Goal: Task Accomplishment & Management: Manage account settings

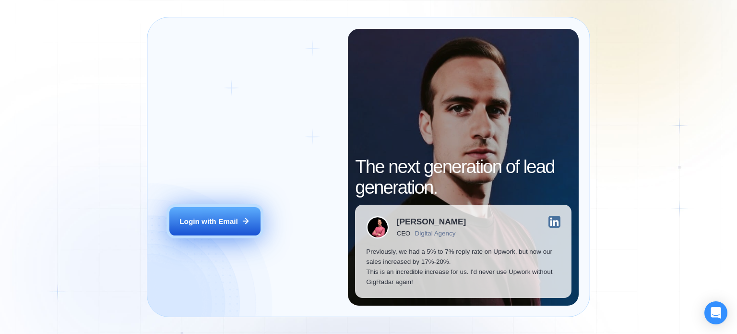
click at [212, 224] on div "Login with Email" at bounding box center [209, 221] width 59 height 10
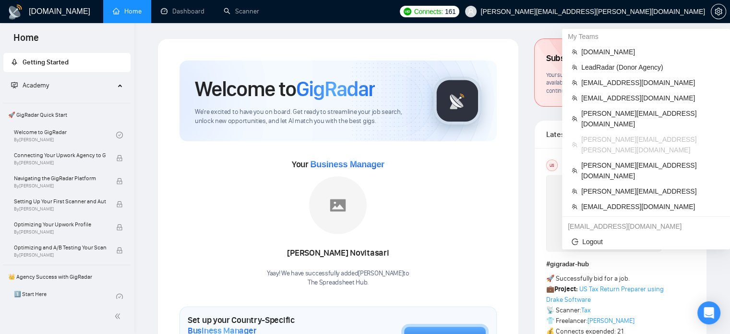
click at [622, 12] on span "[PERSON_NAME][EMAIL_ADDRESS][PERSON_NAME][DOMAIN_NAME]" at bounding box center [593, 12] width 225 height 0
click at [607, 201] on span "[EMAIL_ADDRESS][DOMAIN_NAME]" at bounding box center [650, 206] width 139 height 11
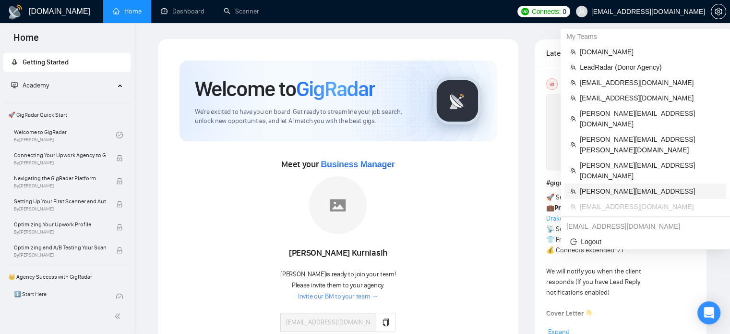
click at [642, 186] on span "[PERSON_NAME][EMAIL_ADDRESS]" at bounding box center [650, 191] width 141 height 11
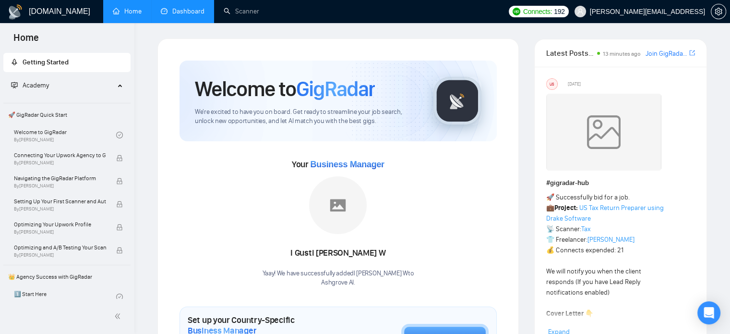
click at [189, 8] on link "Dashboard" at bounding box center [183, 11] width 44 height 8
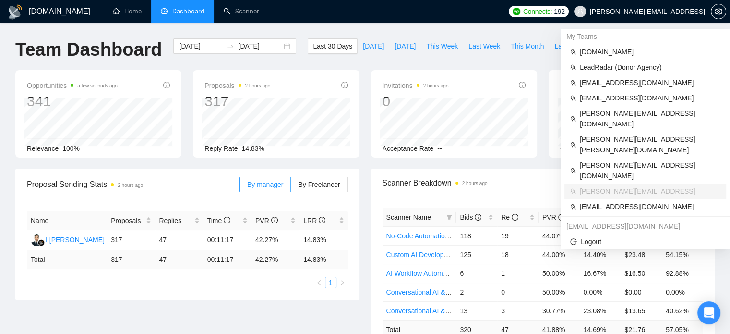
click at [689, 12] on span "[PERSON_NAME][EMAIL_ADDRESS]" at bounding box center [647, 12] width 115 height 0
click at [646, 112] on span "[PERSON_NAME][EMAIL_ADDRESS][DOMAIN_NAME]" at bounding box center [650, 118] width 141 height 21
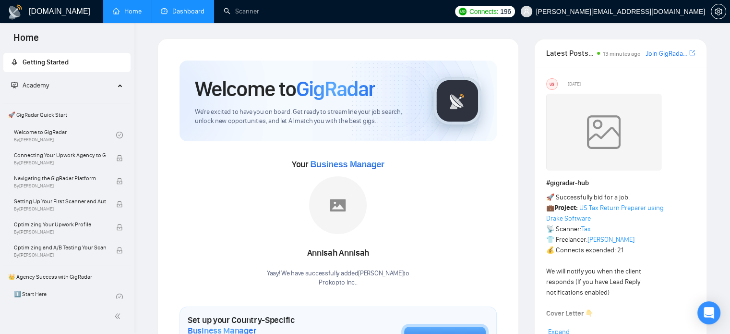
click at [175, 7] on link "Dashboard" at bounding box center [183, 11] width 44 height 8
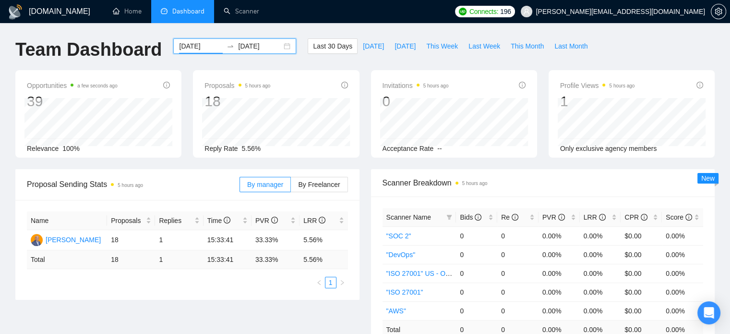
click at [204, 49] on input "[DATE]" at bounding box center [201, 46] width 44 height 11
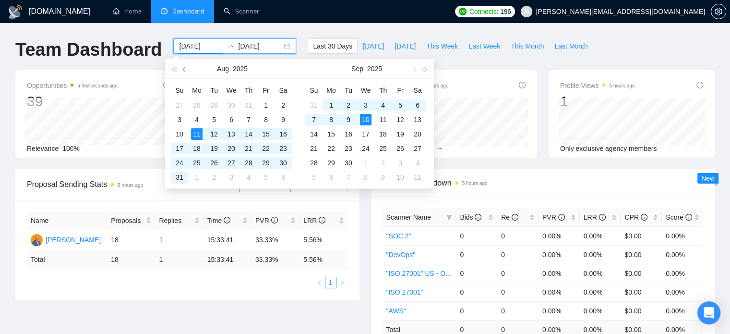
click at [183, 65] on button "button" at bounding box center [185, 68] width 11 height 19
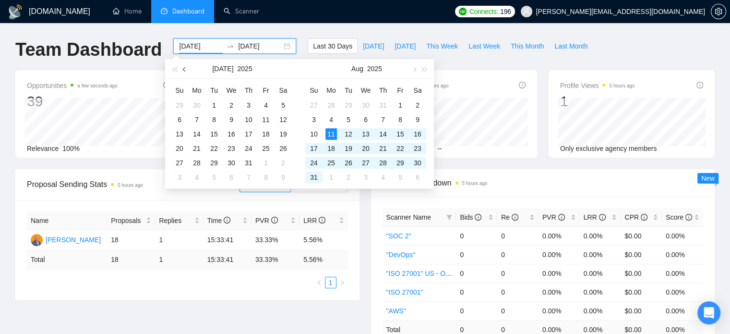
click at [183, 65] on button "button" at bounding box center [185, 68] width 11 height 19
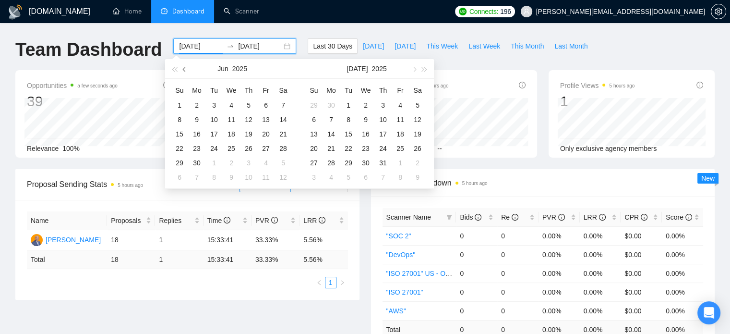
click at [183, 65] on button "button" at bounding box center [185, 68] width 11 height 19
type input "[DATE]"
click at [211, 103] on div "1" at bounding box center [214, 105] width 12 height 12
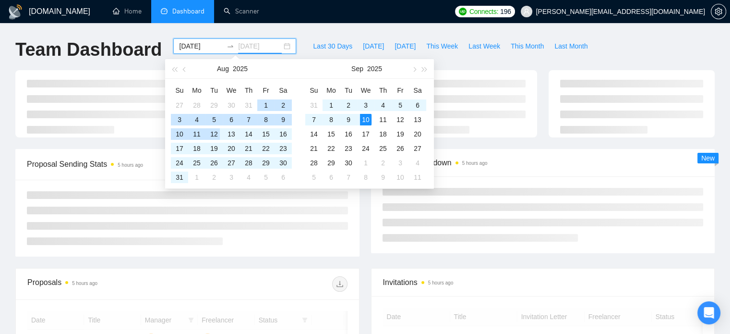
type input "[DATE]"
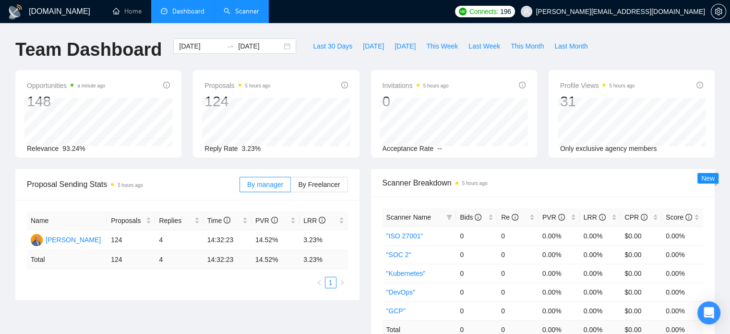
click at [239, 15] on link "Scanner" at bounding box center [242, 11] width 36 height 8
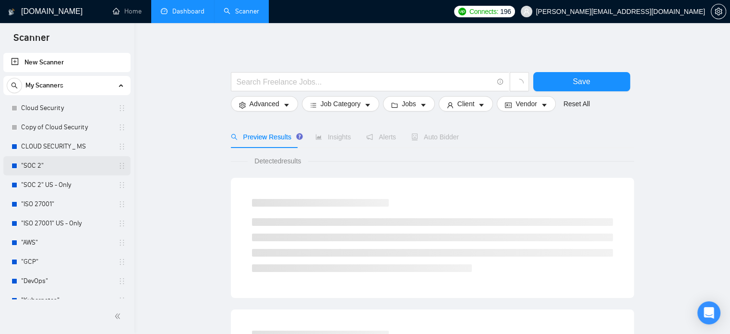
scroll to position [126, 0]
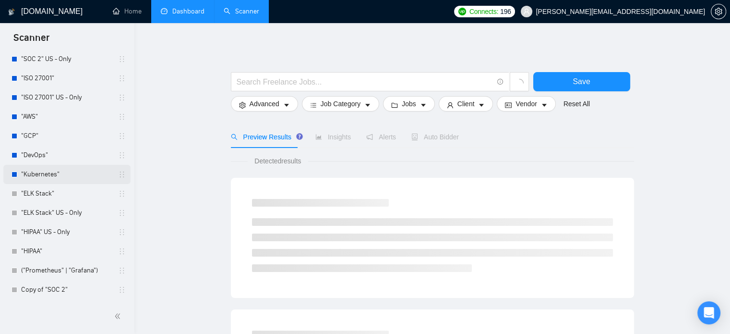
click at [60, 172] on link ""Kubernetes"" at bounding box center [66, 174] width 91 height 19
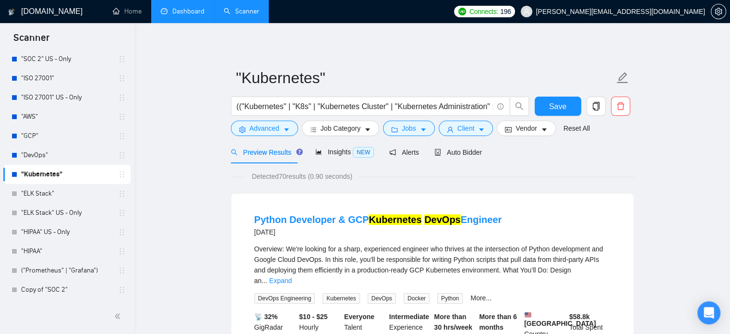
click at [205, 13] on link "Dashboard" at bounding box center [183, 11] width 44 height 8
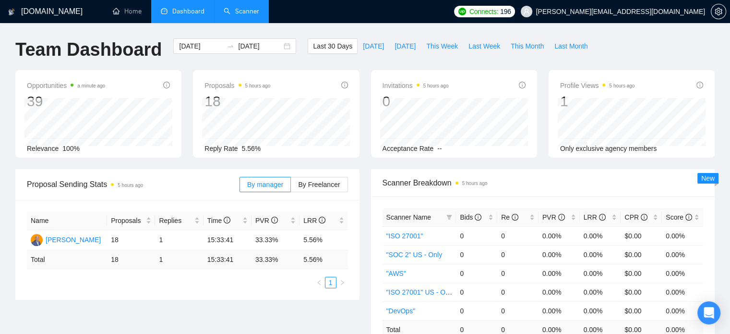
click at [241, 15] on link "Scanner" at bounding box center [242, 11] width 36 height 8
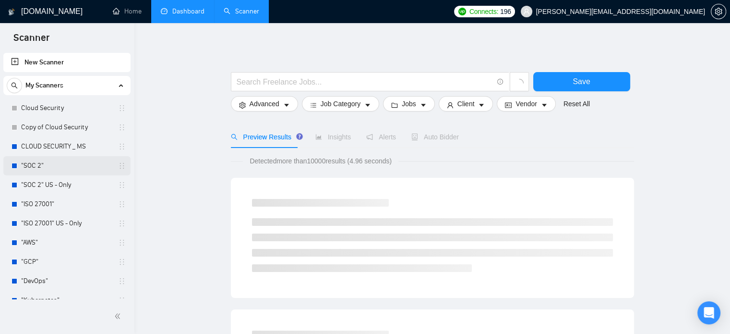
click at [48, 169] on link ""SOC 2"" at bounding box center [66, 165] width 91 height 19
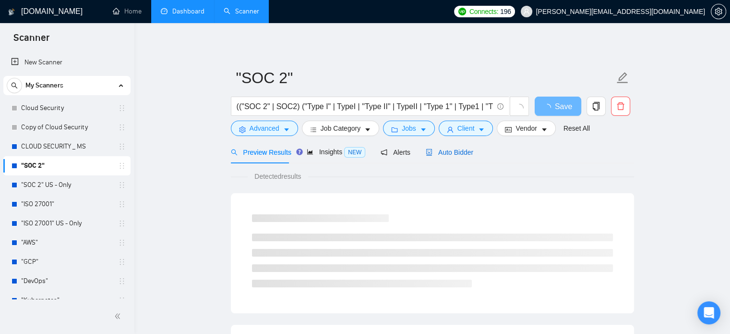
click at [448, 148] on span "Auto Bidder" at bounding box center [450, 152] width 48 height 8
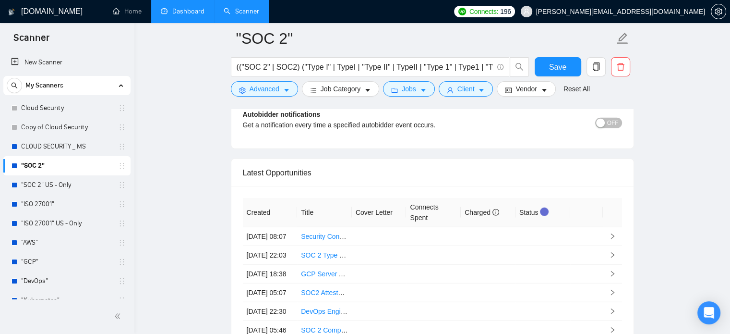
scroll to position [2314, 0]
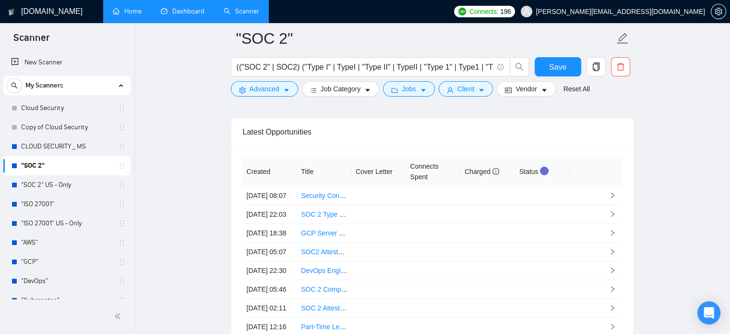
click at [119, 12] on link "Home" at bounding box center [127, 11] width 29 height 8
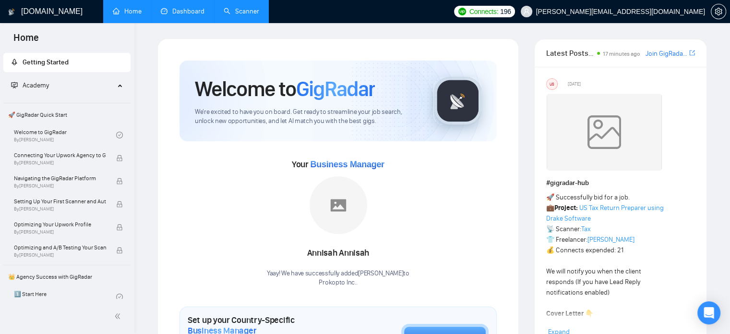
click at [198, 7] on link "Dashboard" at bounding box center [183, 11] width 44 height 8
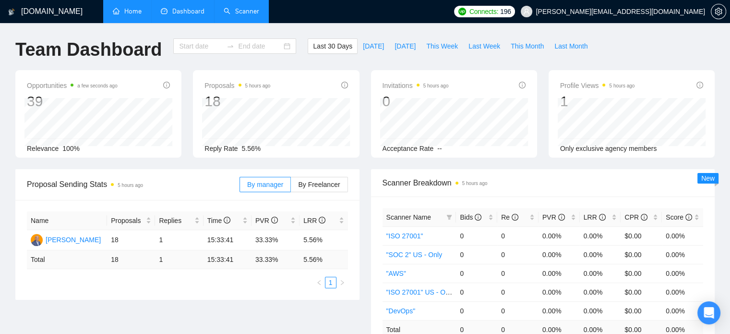
type input "[DATE]"
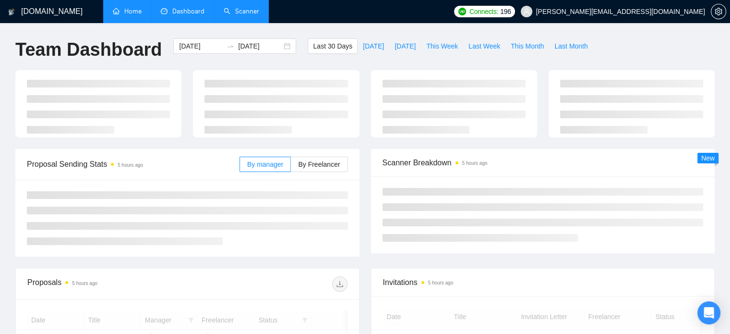
scroll to position [104, 0]
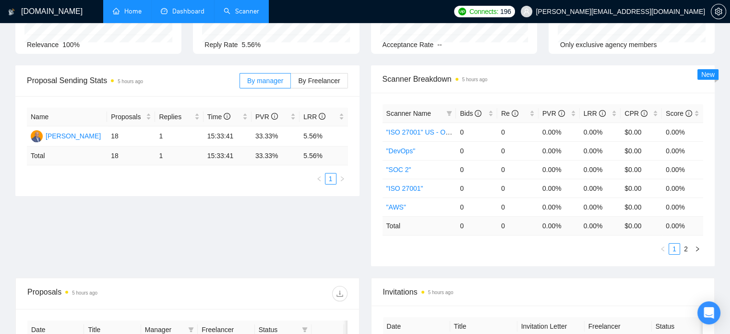
click at [135, 15] on link "Home" at bounding box center [127, 11] width 29 height 8
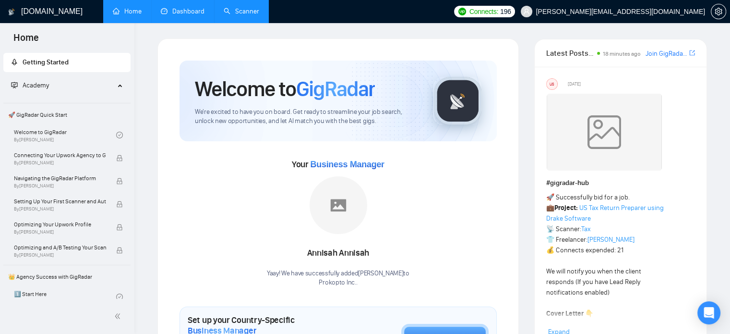
click at [244, 9] on link "Scanner" at bounding box center [242, 11] width 36 height 8
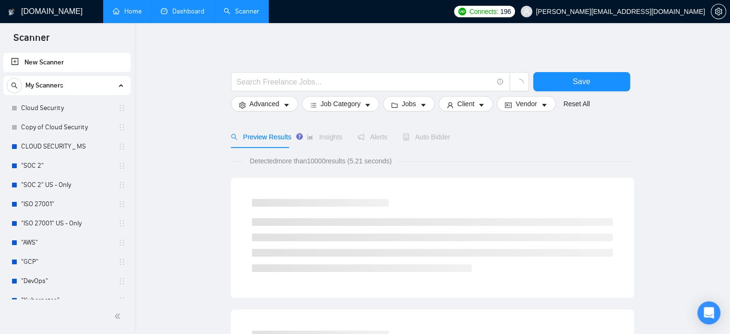
click at [185, 15] on link "Dashboard" at bounding box center [183, 11] width 44 height 8
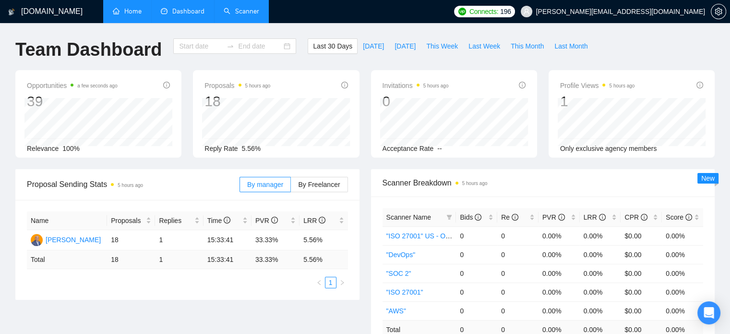
type input "[DATE]"
click at [191, 50] on input "[DATE]" at bounding box center [201, 46] width 44 height 11
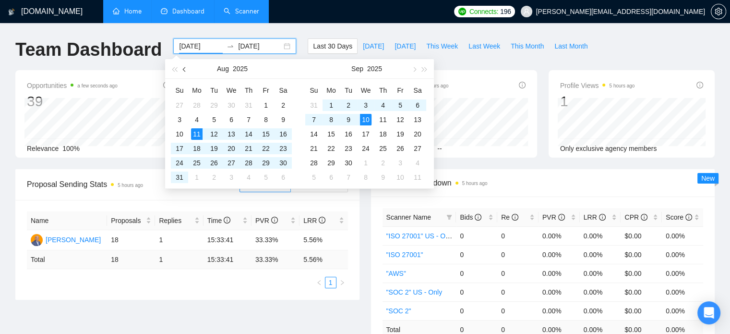
click at [187, 70] on span "button" at bounding box center [185, 69] width 5 height 5
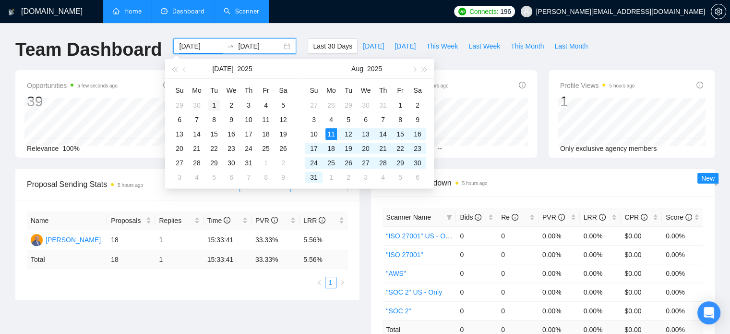
type input "[DATE]"
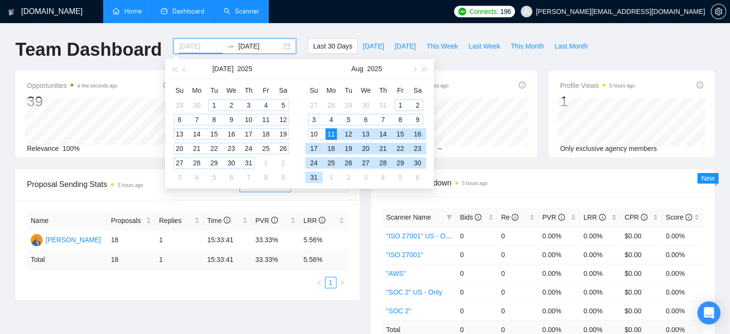
click at [211, 105] on div "1" at bounding box center [214, 105] width 12 height 12
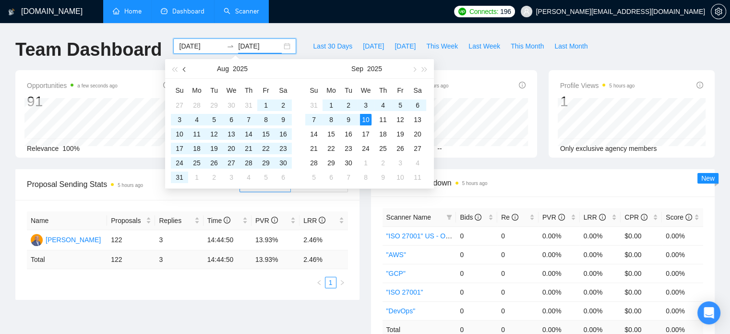
click at [188, 70] on button "button" at bounding box center [185, 68] width 11 height 19
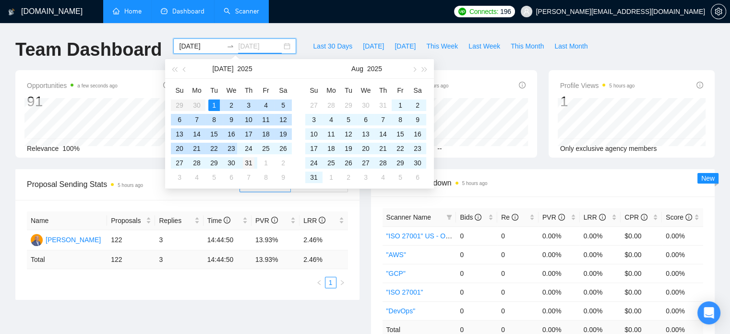
type input "[DATE]"
click at [248, 163] on div "31" at bounding box center [249, 163] width 12 height 12
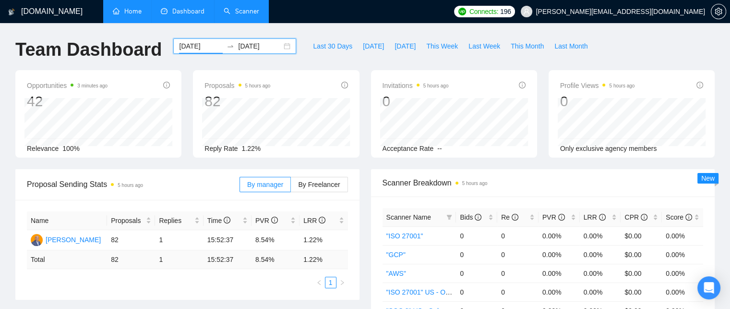
click at [188, 42] on input "[DATE]" at bounding box center [201, 46] width 44 height 11
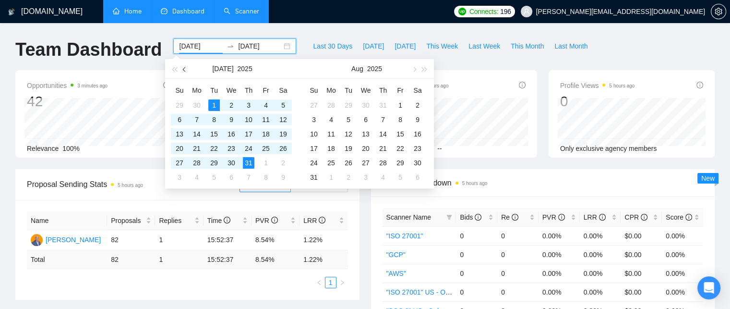
click at [186, 65] on button "button" at bounding box center [185, 68] width 11 height 19
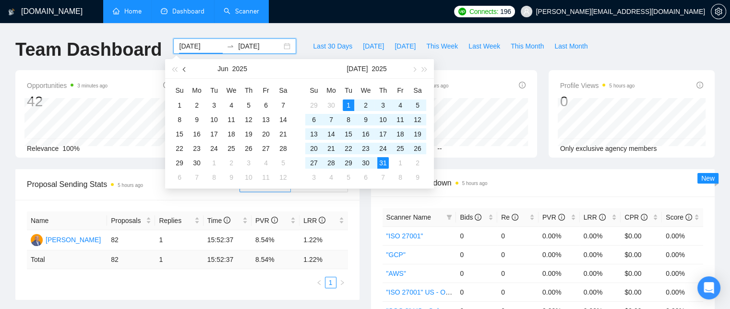
click at [186, 65] on button "button" at bounding box center [185, 68] width 11 height 19
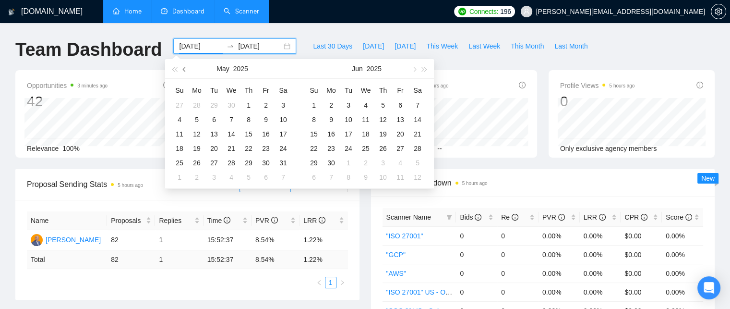
click at [186, 65] on button "button" at bounding box center [185, 68] width 11 height 19
type input "[DATE]"
click at [213, 101] on div "1" at bounding box center [214, 105] width 12 height 12
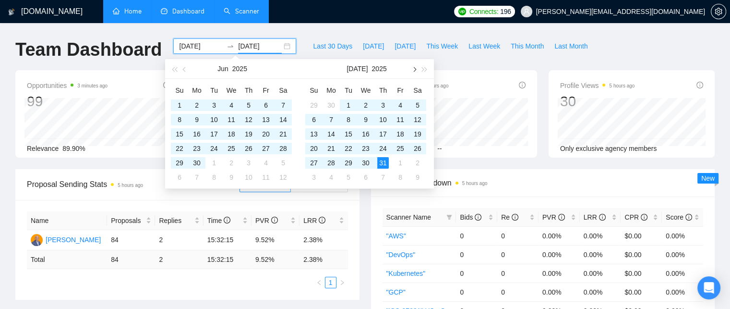
click at [415, 69] on span "button" at bounding box center [413, 69] width 5 height 5
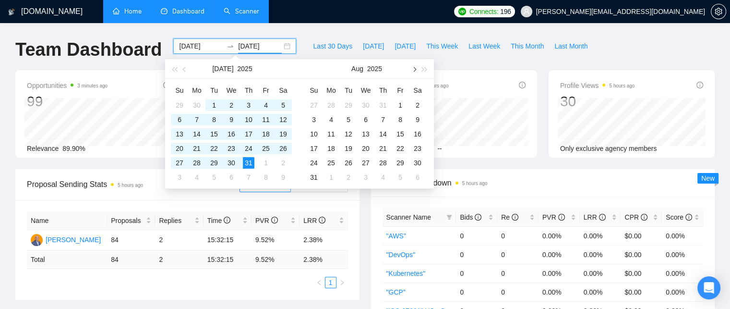
click at [413, 66] on button "button" at bounding box center [414, 68] width 11 height 19
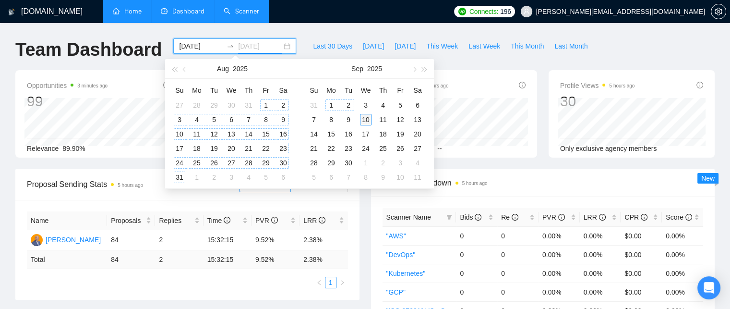
type input "[DATE]"
click at [363, 116] on div "10" at bounding box center [366, 120] width 12 height 12
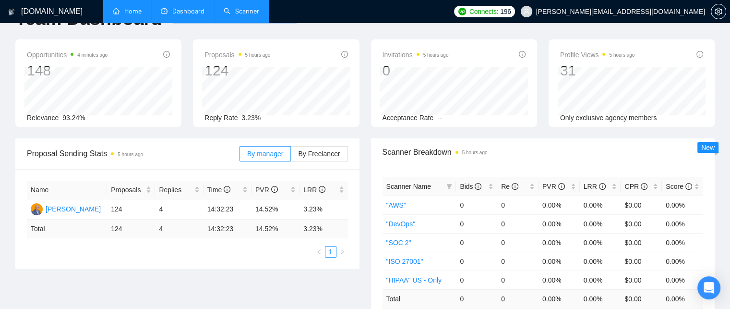
scroll to position [31, 0]
drag, startPoint x: 207, startPoint y: 209, endPoint x: 230, endPoint y: 211, distance: 22.6
click at [230, 211] on td "14:32:23" at bounding box center [228, 209] width 48 height 20
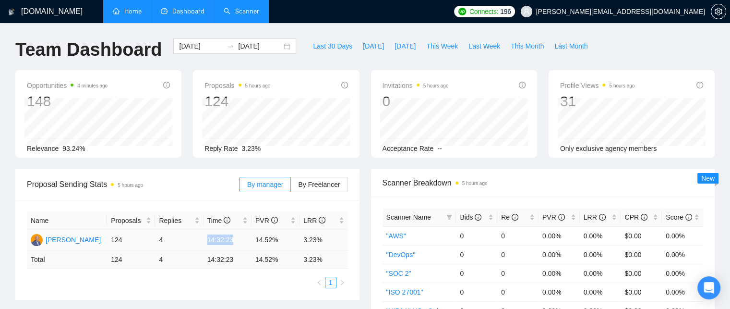
scroll to position [1, 0]
click at [190, 45] on input "[DATE]" at bounding box center [201, 45] width 44 height 11
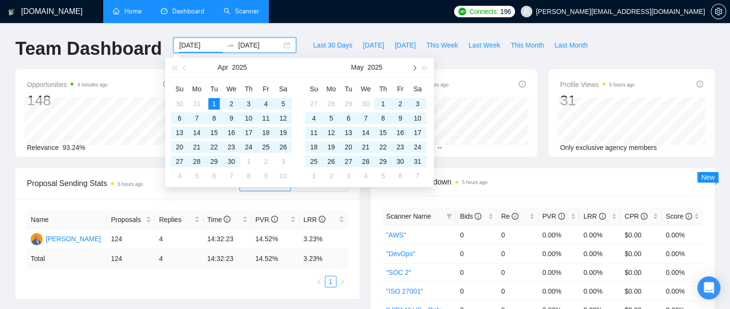
click at [417, 66] on button "button" at bounding box center [414, 67] width 11 height 19
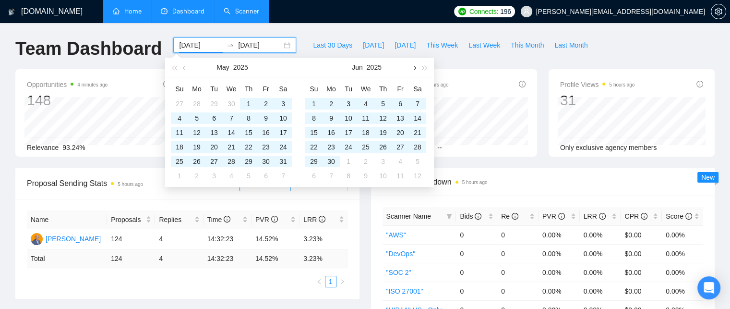
click at [417, 66] on button "button" at bounding box center [414, 67] width 11 height 19
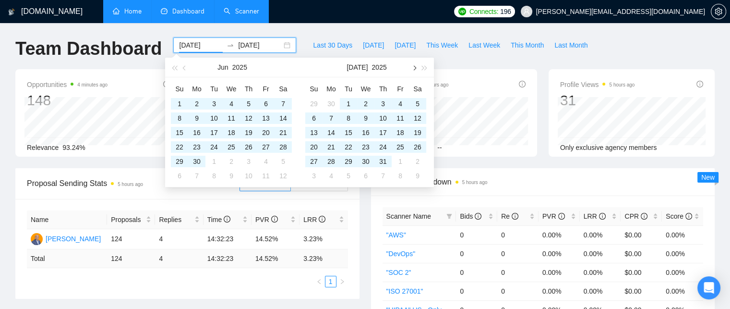
click at [416, 67] on button "button" at bounding box center [414, 67] width 11 height 19
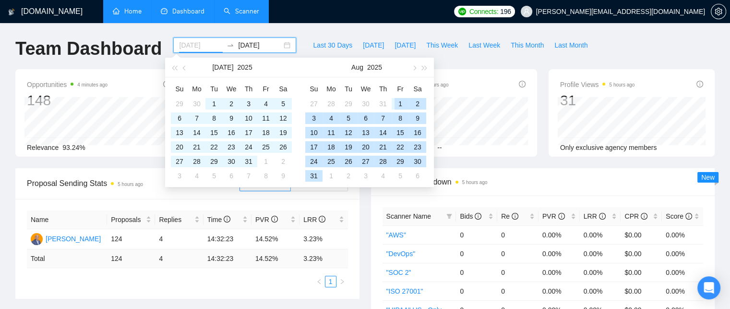
type input "[DATE]"
click at [398, 103] on div "1" at bounding box center [401, 104] width 12 height 12
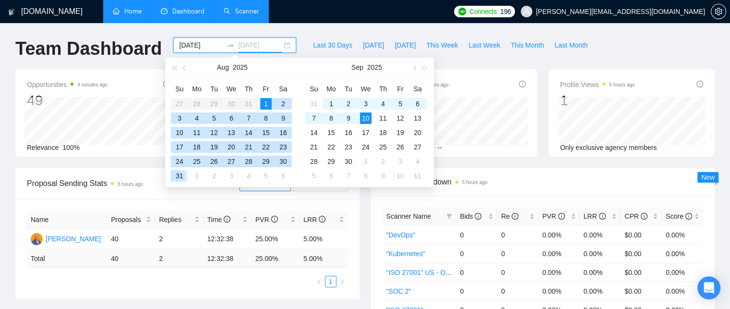
type input "[DATE]"
click at [183, 173] on div "31" at bounding box center [180, 176] width 12 height 12
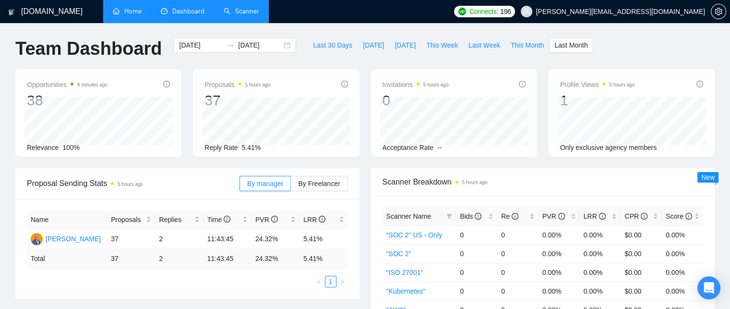
click at [126, 12] on link "Home" at bounding box center [127, 11] width 29 height 8
